Goal: Information Seeking & Learning: Learn about a topic

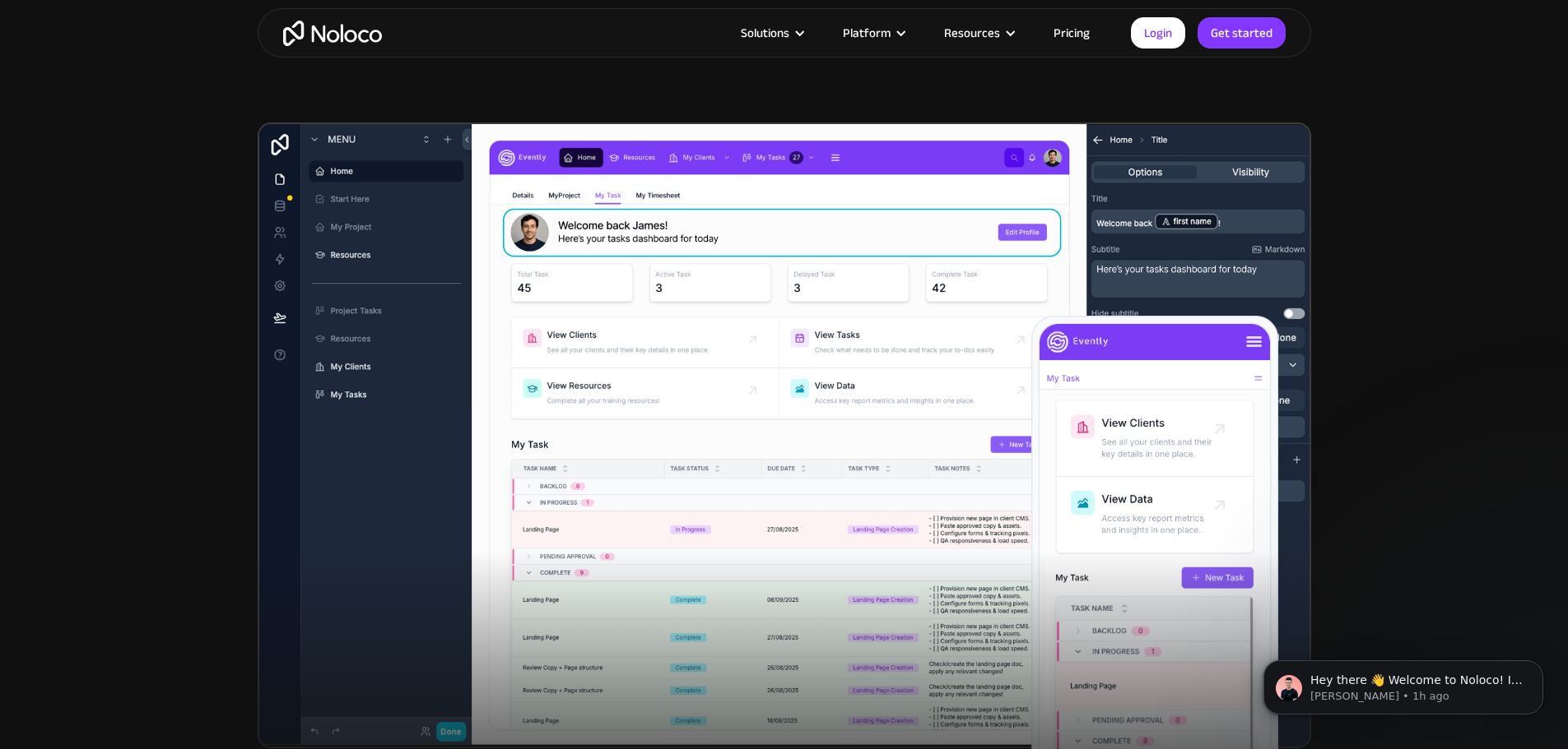
scroll to position [329, 0]
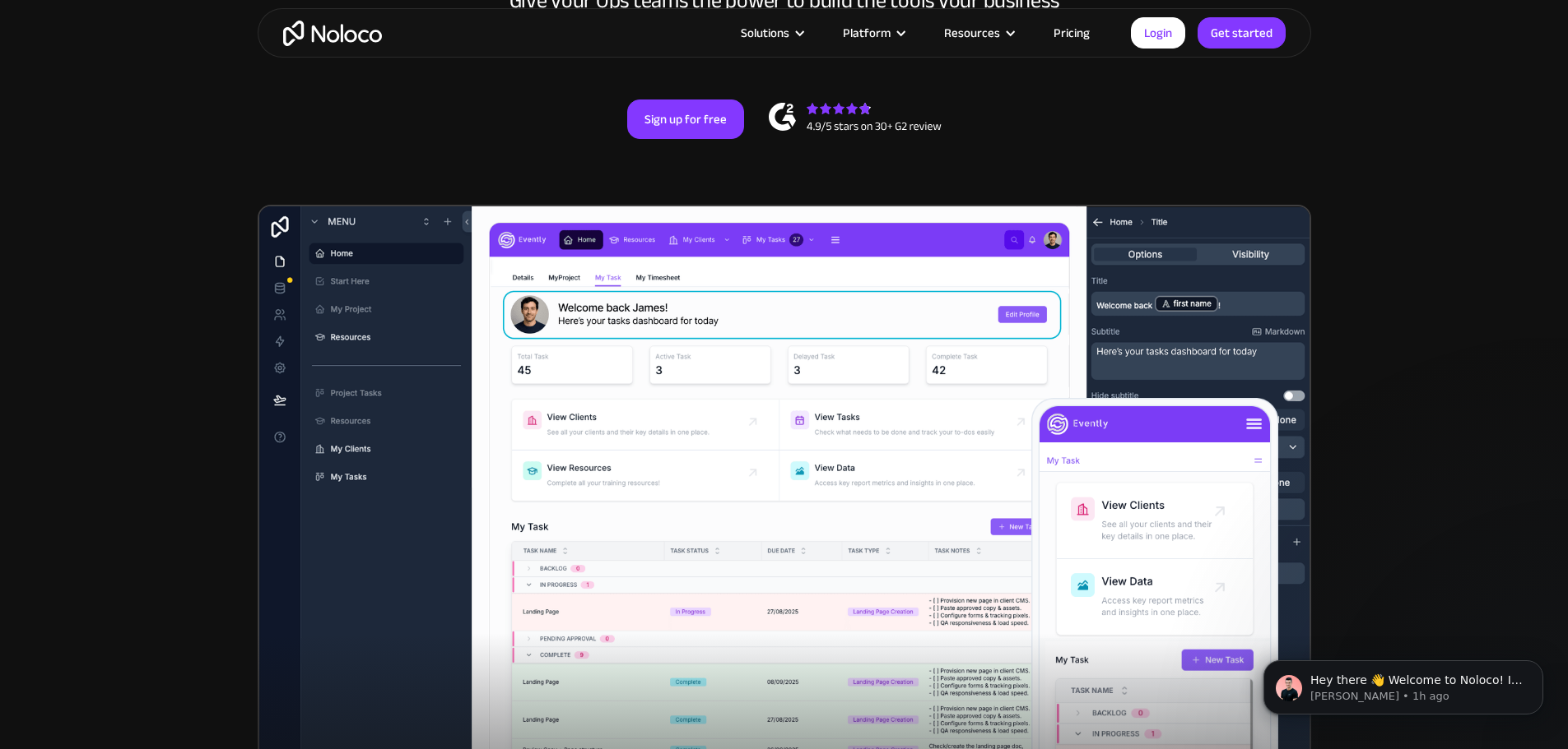
click at [1062, 28] on link "Pricing" at bounding box center [1071, 32] width 77 height 21
